Goal: Navigation & Orientation: Understand site structure

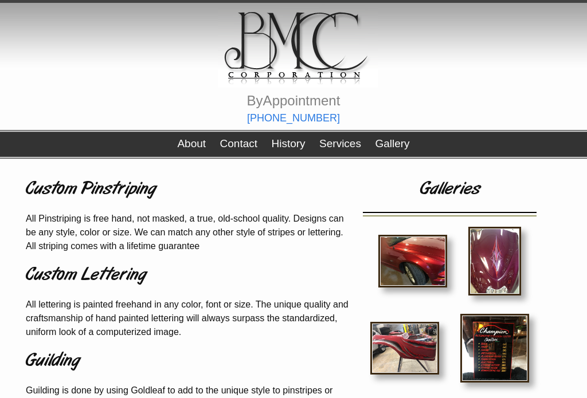
click at [193, 145] on link "About" at bounding box center [191, 144] width 29 height 12
click at [246, 146] on link "Contact" at bounding box center [238, 144] width 37 height 12
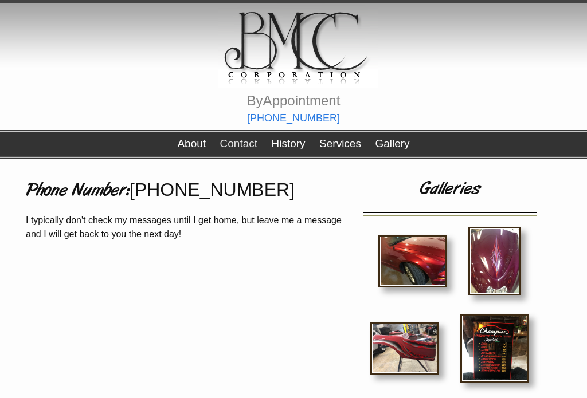
click at [296, 150] on link "History" at bounding box center [288, 144] width 34 height 12
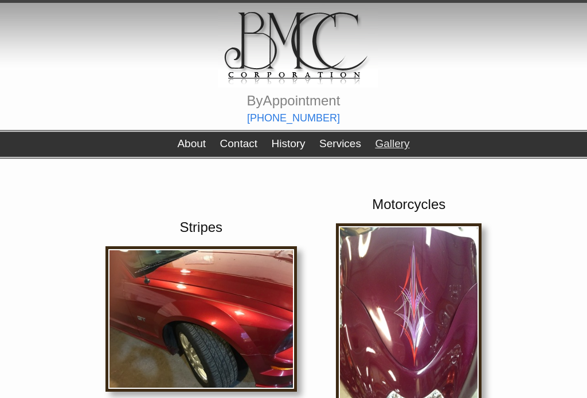
click at [249, 145] on link "Contact" at bounding box center [238, 144] width 37 height 12
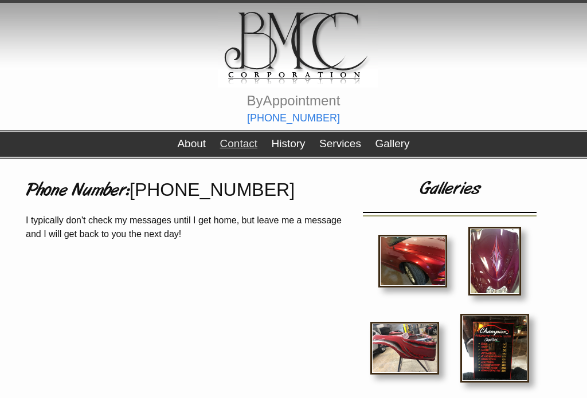
click at [295, 147] on link "History" at bounding box center [288, 144] width 34 height 12
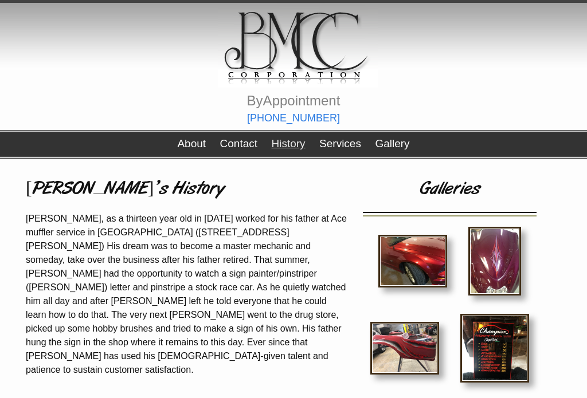
click at [344, 148] on link "Services" at bounding box center [340, 144] width 42 height 12
